Goal: Task Accomplishment & Management: Manage account settings

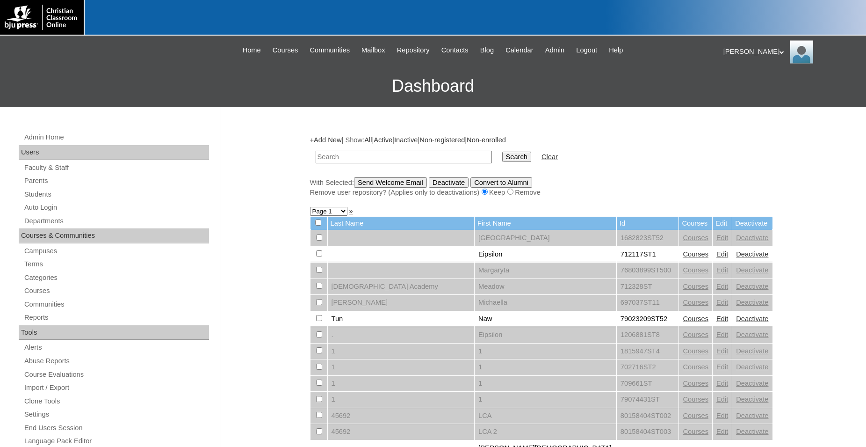
drag, startPoint x: 440, startPoint y: 13, endPoint x: 458, endPoint y: 12, distance: 17.8
click at [441, 13] on div at bounding box center [433, 18] width 866 height 36
click at [45, 182] on link "Parents" at bounding box center [116, 181] width 186 height 12
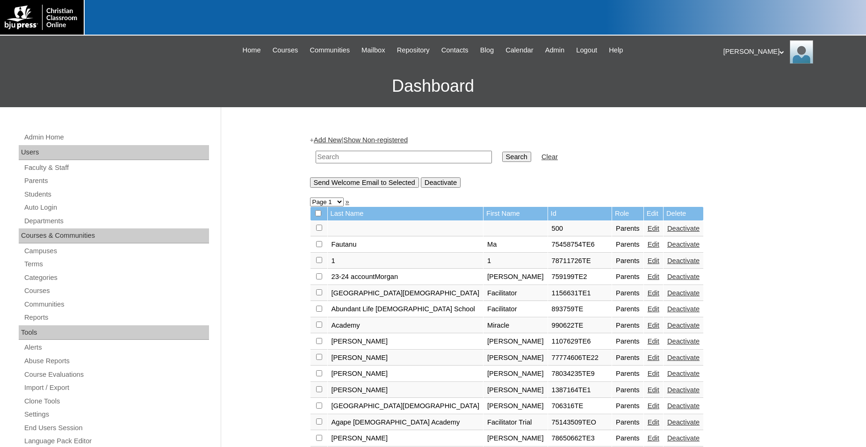
click at [426, 157] on input "text" at bounding box center [404, 157] width 176 height 13
type input "Clint"
click at [502, 152] on input "Search" at bounding box center [516, 157] width 29 height 10
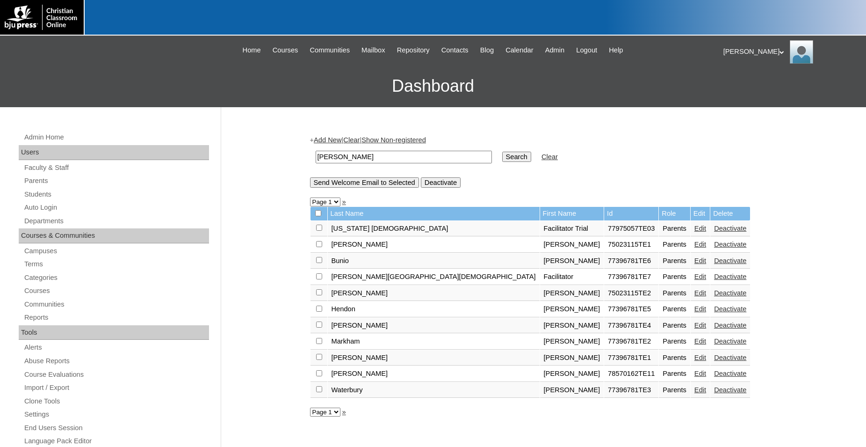
click at [694, 377] on link "Edit" at bounding box center [700, 372] width 12 height 7
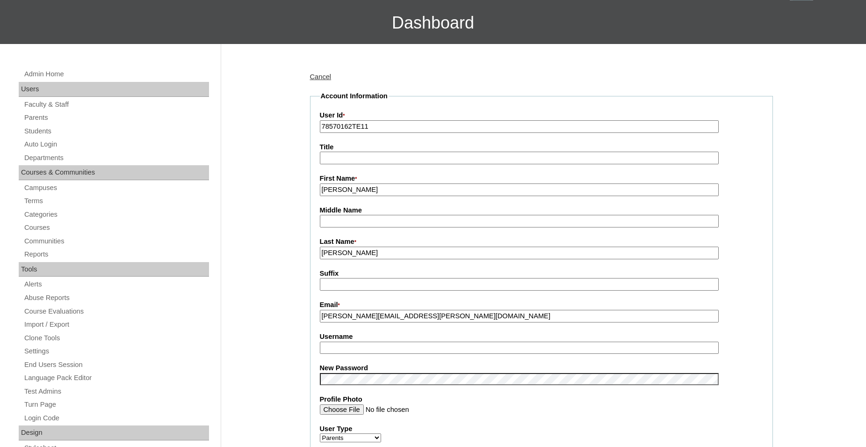
scroll to position [54, 0]
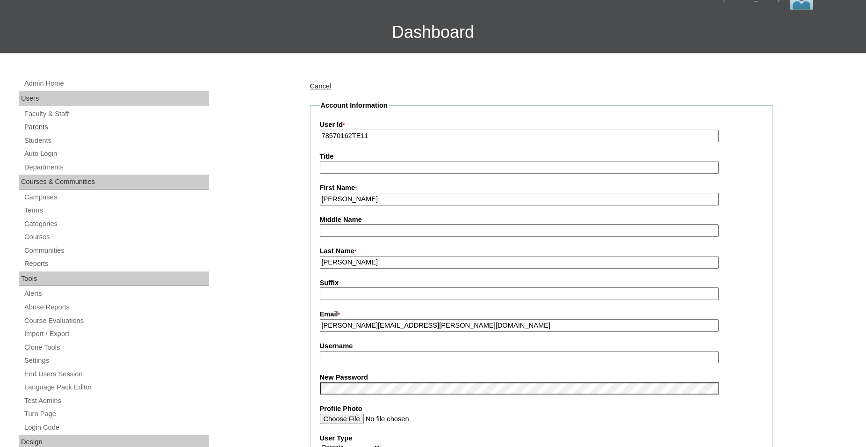
click at [43, 129] on link "Parents" at bounding box center [116, 127] width 186 height 12
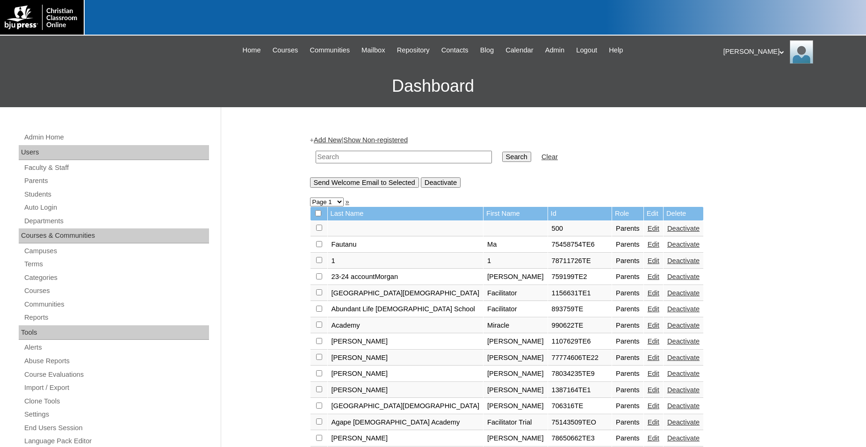
click at [378, 154] on input "text" at bounding box center [404, 157] width 176 height 13
type input "78570162"
click at [502, 152] on input "Search" at bounding box center [516, 157] width 29 height 10
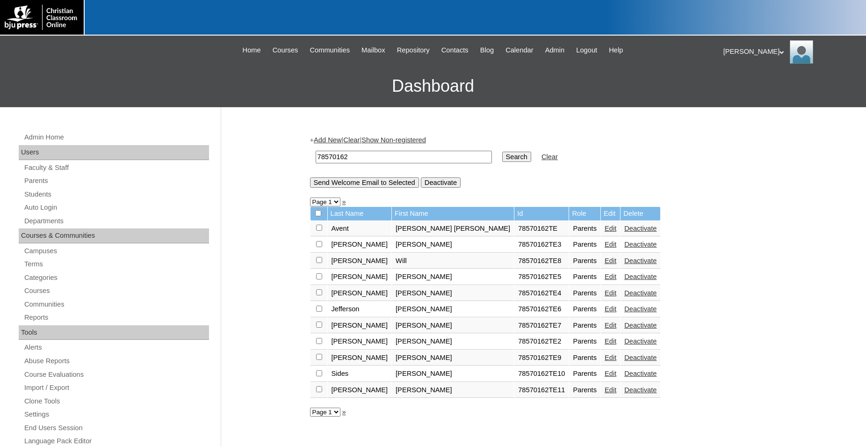
click at [320, 231] on input "checkbox" at bounding box center [319, 227] width 6 height 6
checkbox input "true"
click at [352, 185] on input "Send Welcome Email to Selected" at bounding box center [364, 182] width 109 height 10
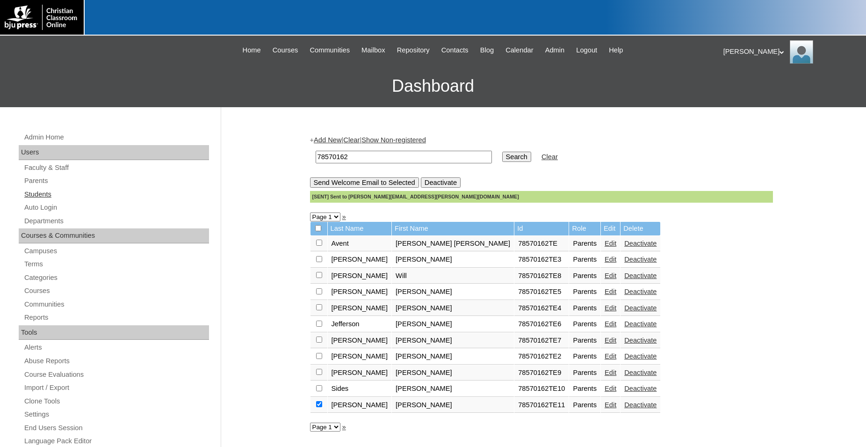
click at [41, 195] on link "Students" at bounding box center [116, 194] width 186 height 12
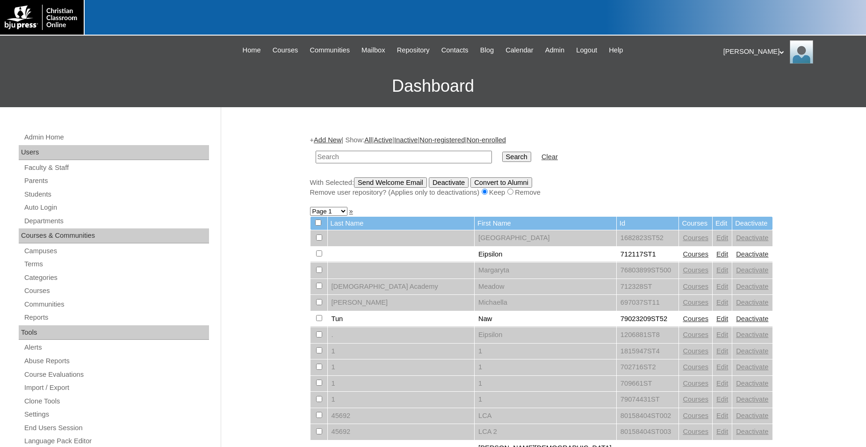
click at [394, 157] on input "text" at bounding box center [404, 157] width 176 height 13
type input "78570162"
click at [502, 152] on input "Search" at bounding box center [516, 157] width 29 height 10
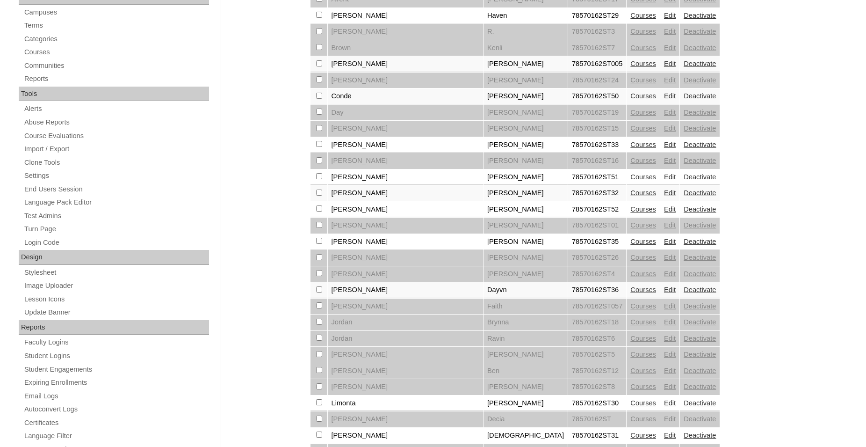
scroll to position [470, 0]
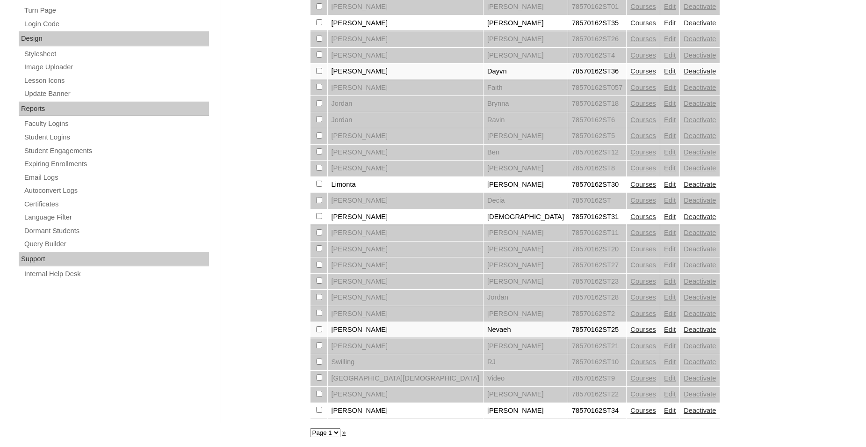
click at [664, 409] on link "Edit" at bounding box center [670, 409] width 12 height 7
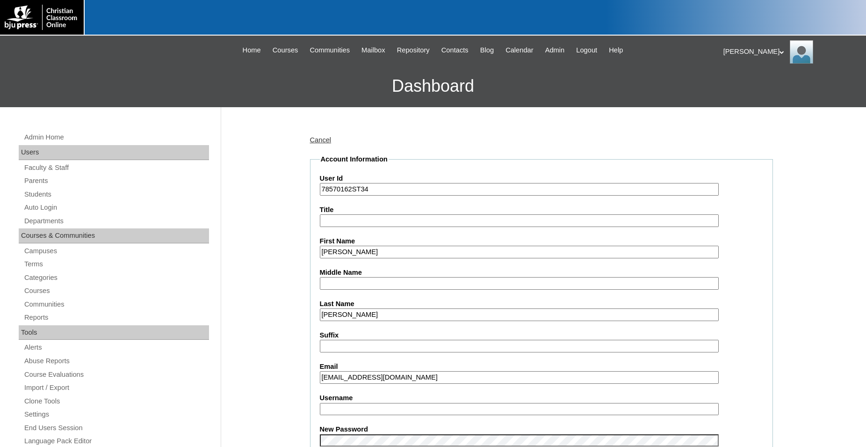
click at [426, 378] on input "[EMAIL_ADDRESS][DOMAIN_NAME]" at bounding box center [519, 377] width 399 height 13
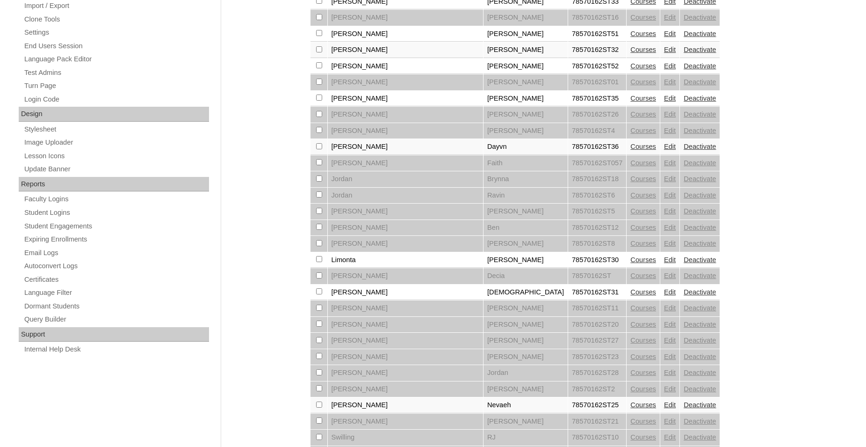
scroll to position [470, 0]
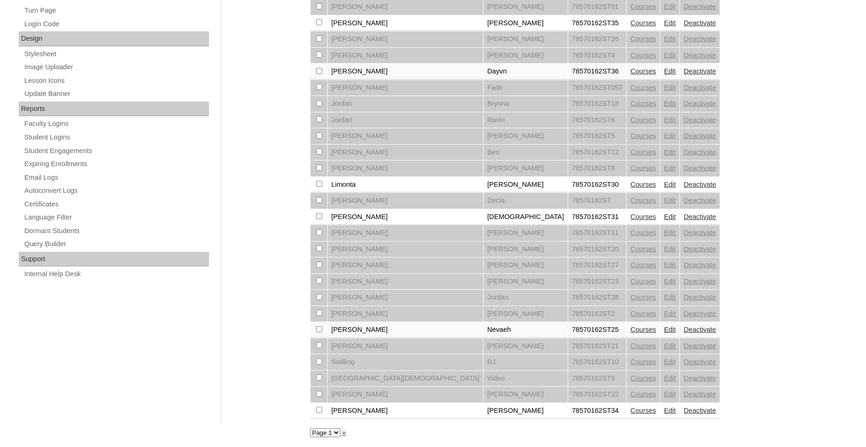
checkbox input "true"
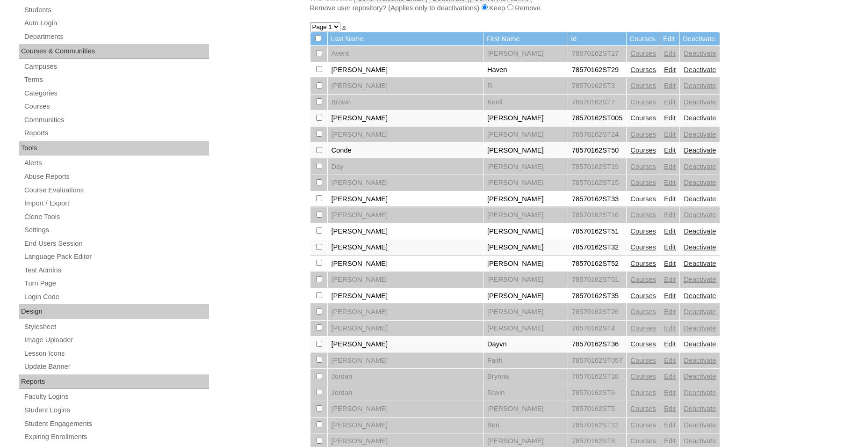
scroll to position [0, 0]
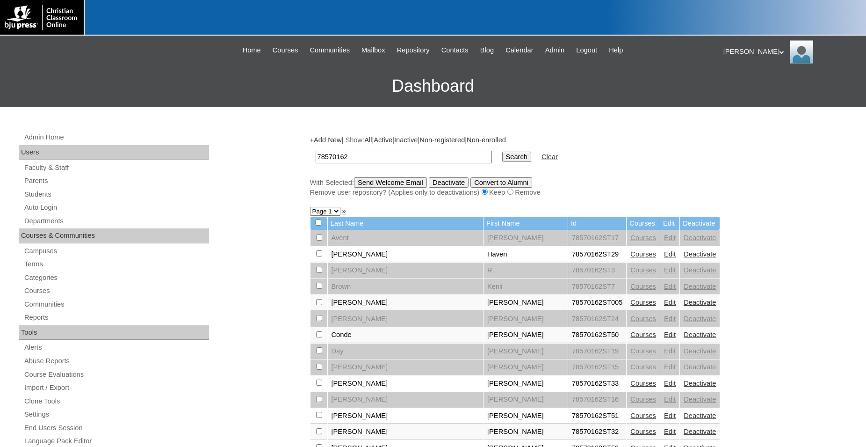
click at [401, 185] on input "Send Welcome Email" at bounding box center [390, 182] width 73 height 10
